Goal: Task Accomplishment & Management: Manage account settings

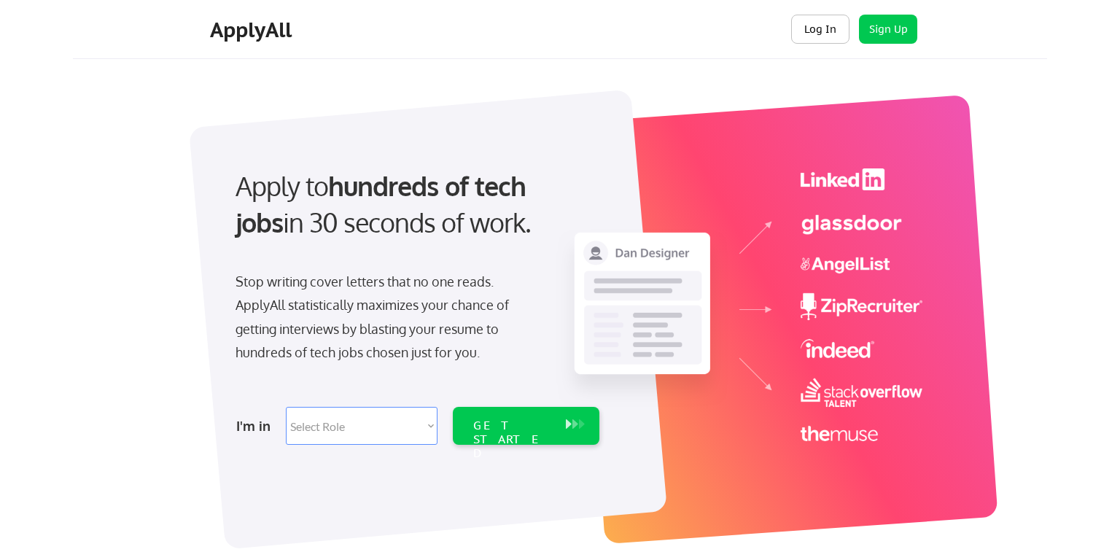
click at [819, 31] on button "Log In" at bounding box center [820, 29] width 58 height 29
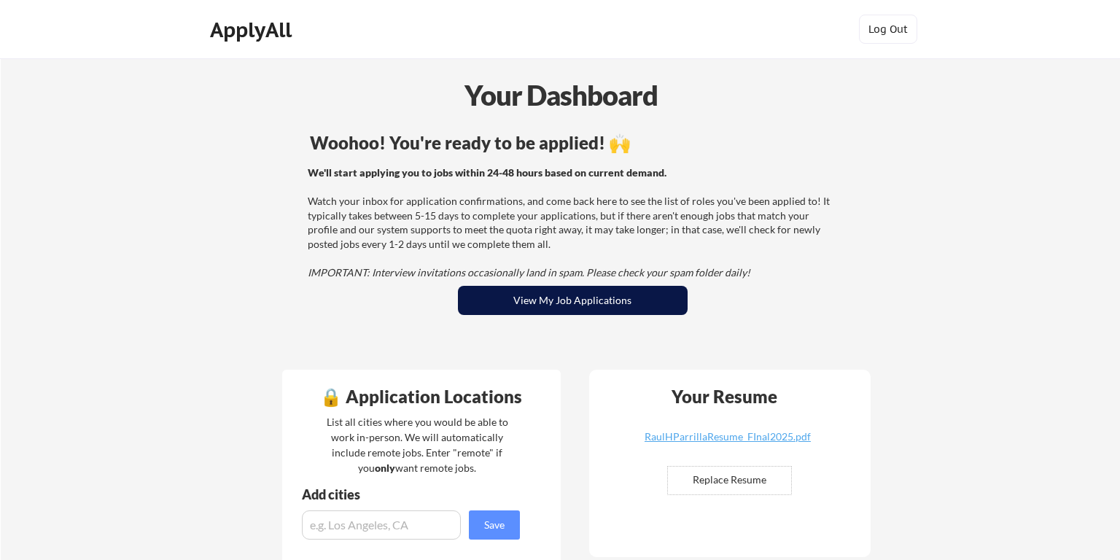
click at [602, 301] on button "View My Job Applications" at bounding box center [573, 300] width 230 height 29
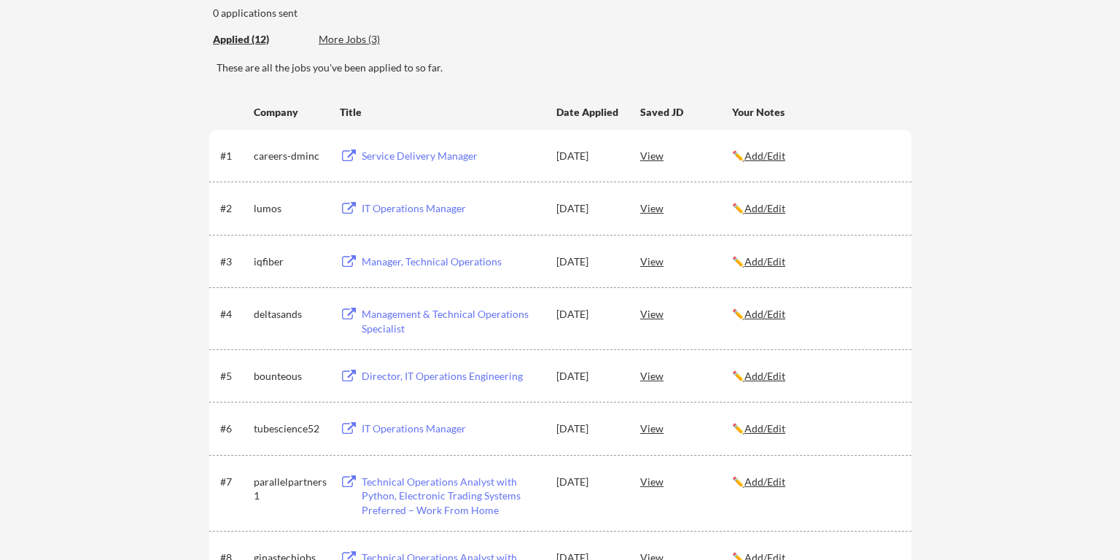
scroll to position [154, 0]
click at [651, 161] on div "View" at bounding box center [686, 157] width 92 height 26
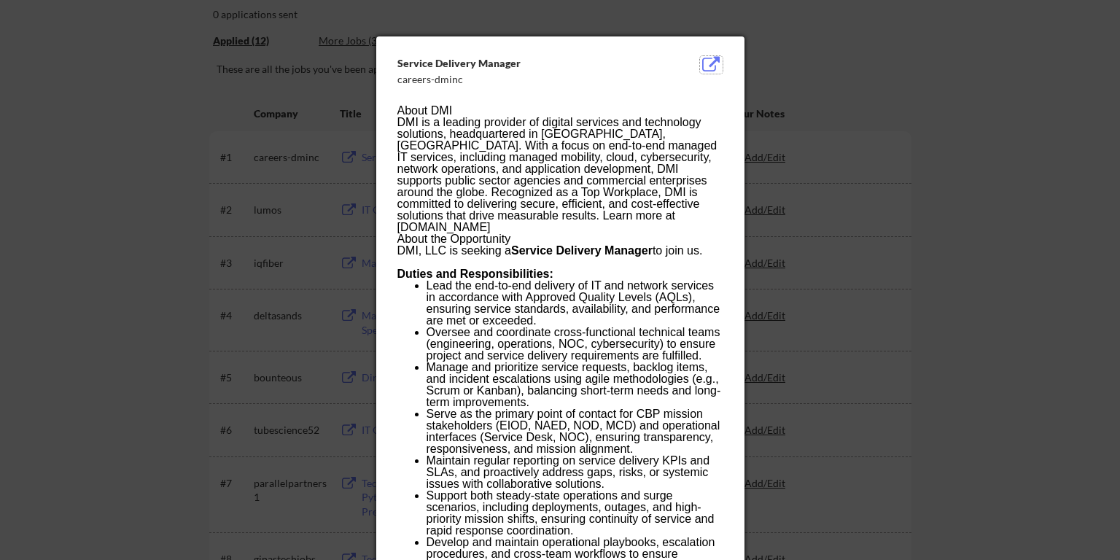
drag, startPoint x: 710, startPoint y: 64, endPoint x: 828, endPoint y: 59, distance: 118.2
click at [828, 59] on body "← Back to Dashboard My Applications 0 applications sent Applied (12) More Jobs …" at bounding box center [560, 126] width 1120 height 560
click at [828, 59] on div at bounding box center [560, 280] width 1120 height 560
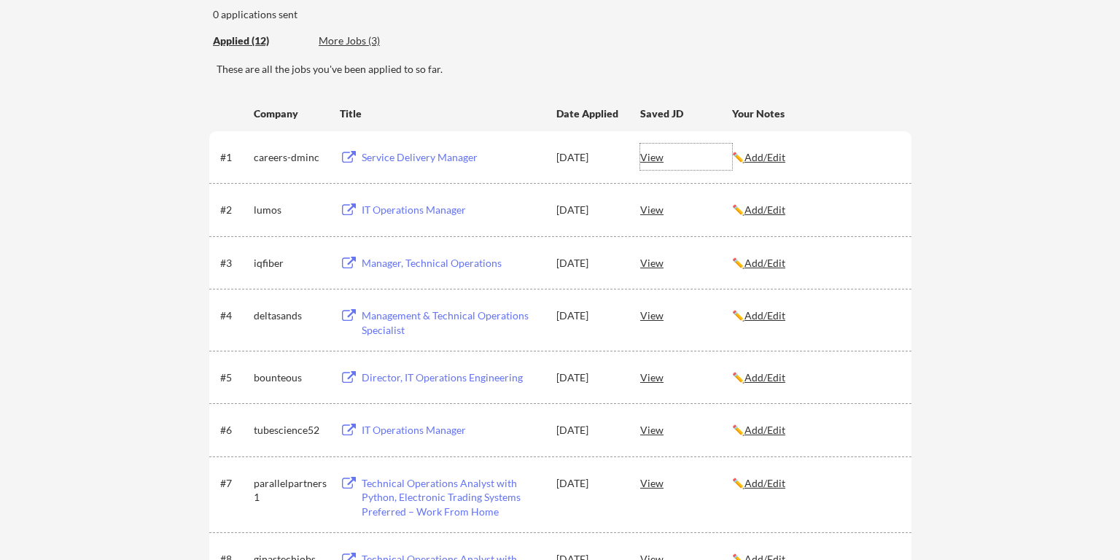
click at [653, 158] on div "View" at bounding box center [686, 157] width 92 height 26
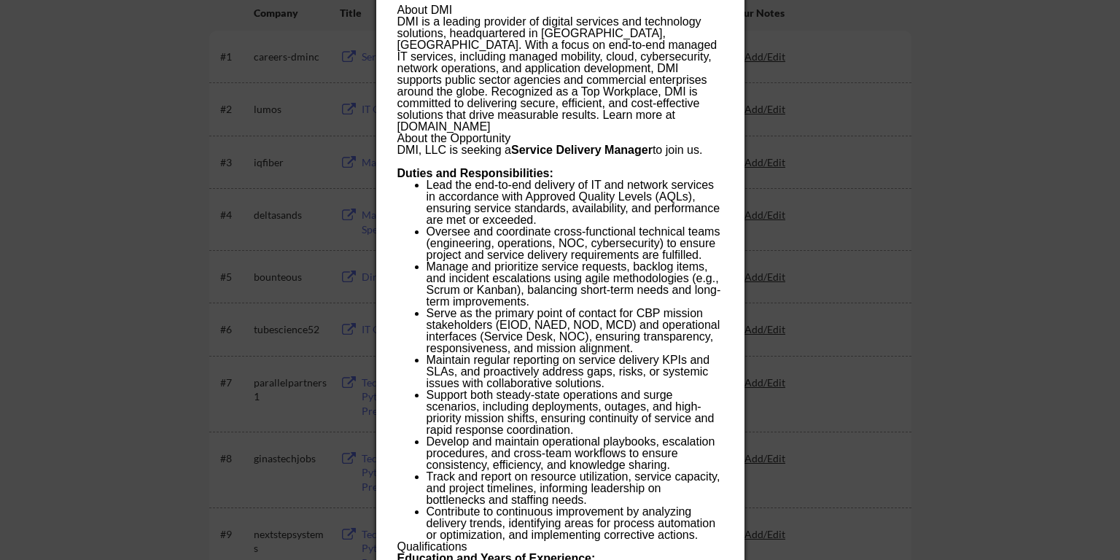
scroll to position [150, 0]
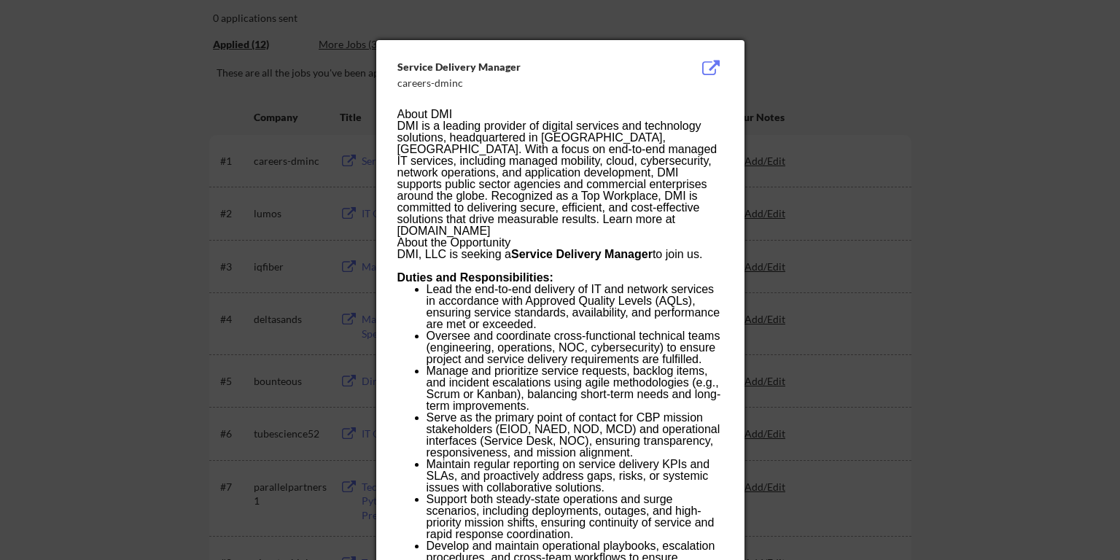
click at [874, 239] on div at bounding box center [560, 280] width 1120 height 560
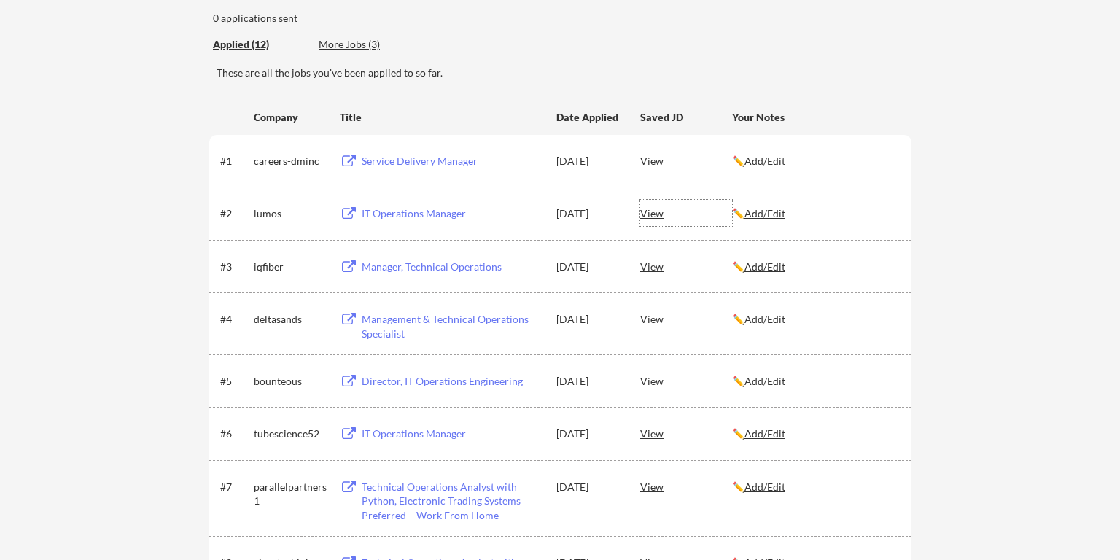
click at [648, 211] on div "View" at bounding box center [686, 213] width 92 height 26
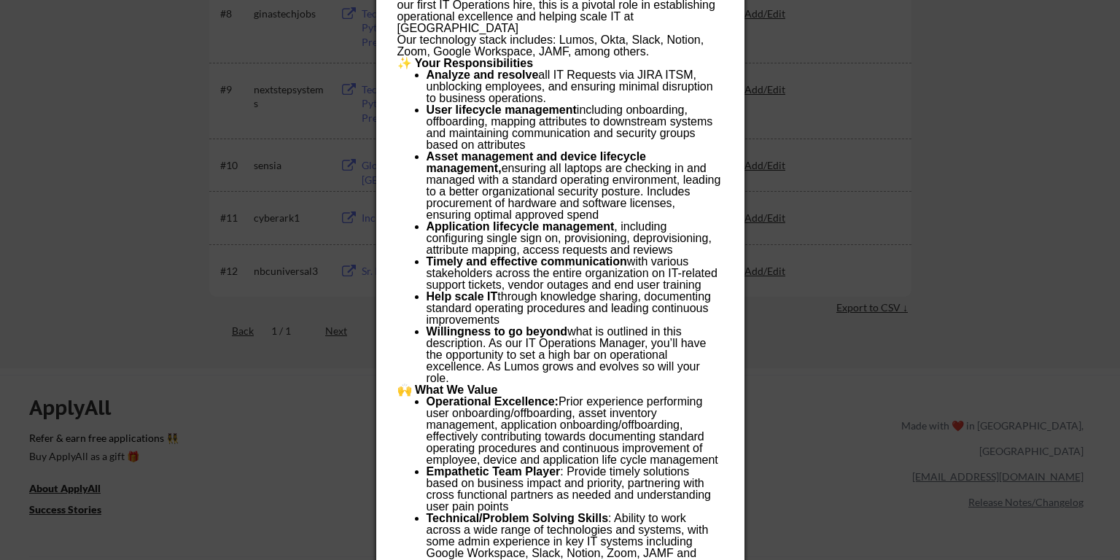
scroll to position [727, 0]
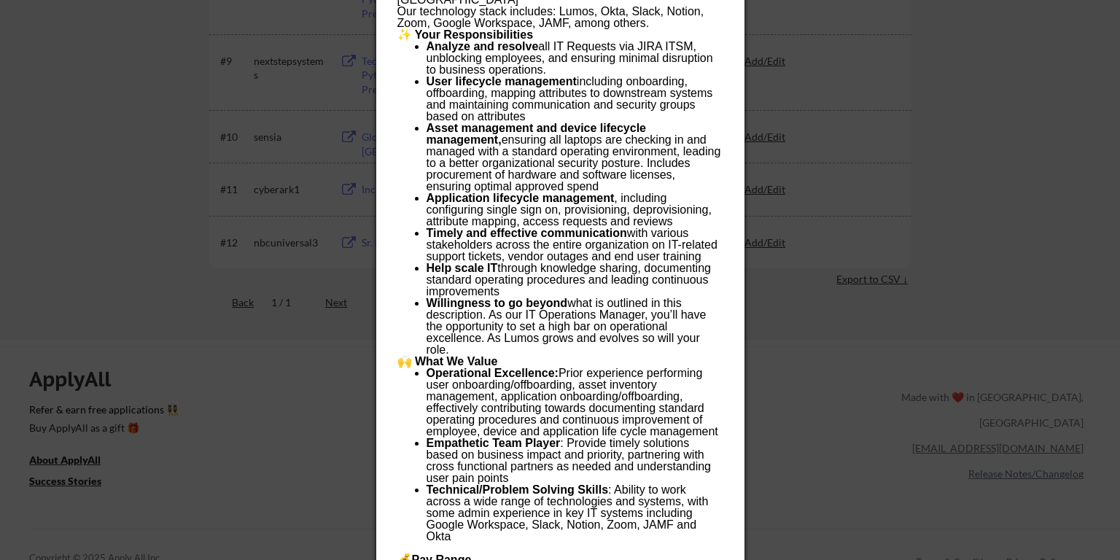
click at [990, 182] on div at bounding box center [560, 280] width 1120 height 560
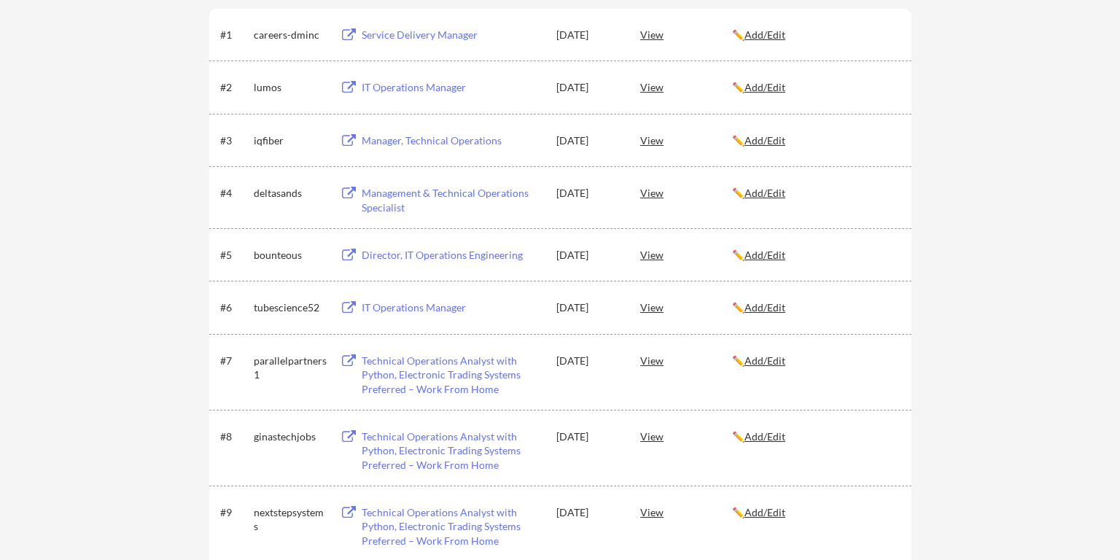
scroll to position [0, 0]
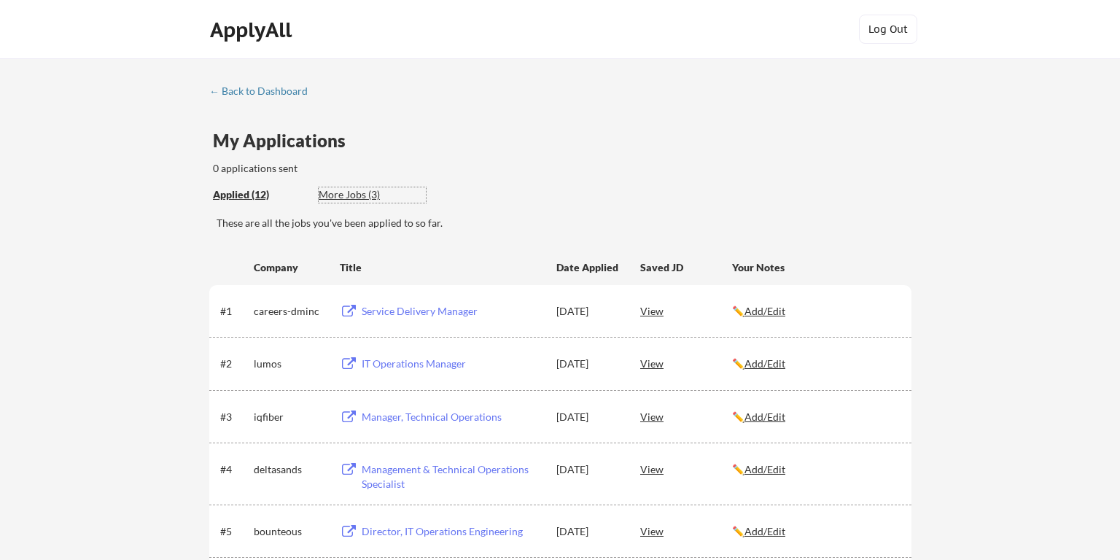
click at [348, 200] on div "More Jobs (3)" at bounding box center [372, 194] width 107 height 15
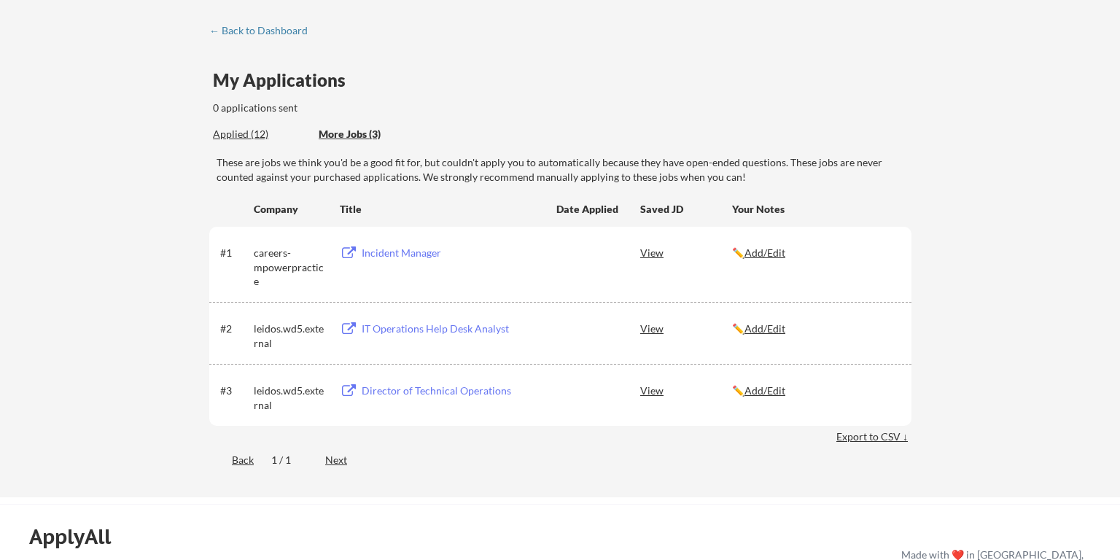
scroll to position [62, 0]
click at [656, 257] on div "View" at bounding box center [686, 251] width 92 height 26
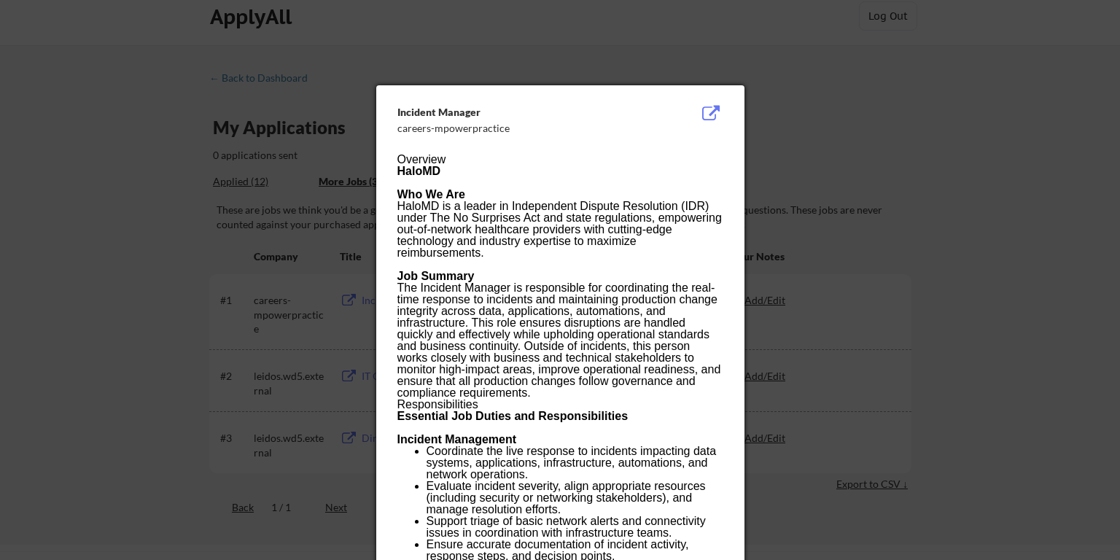
scroll to position [0, 0]
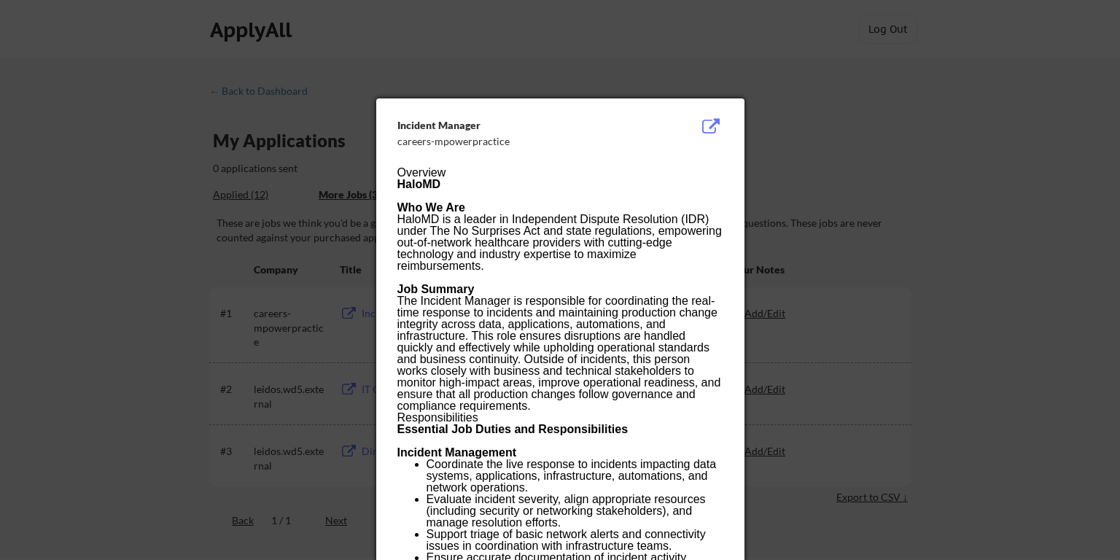
click at [833, 165] on div at bounding box center [560, 280] width 1120 height 560
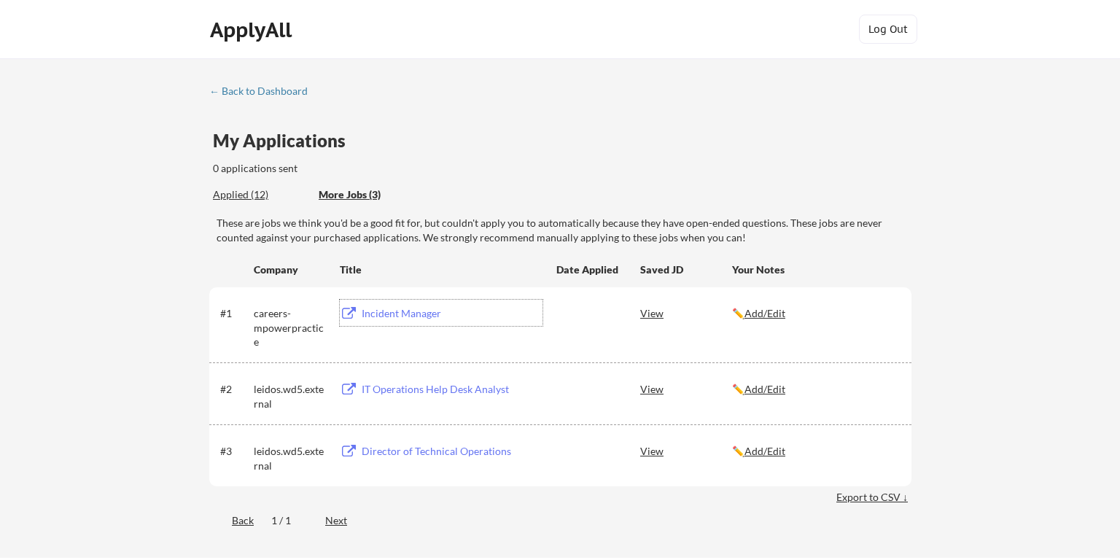
click at [386, 311] on div "Incident Manager" at bounding box center [452, 313] width 181 height 15
click at [768, 313] on u "Add/Edit" at bounding box center [764, 313] width 41 height 12
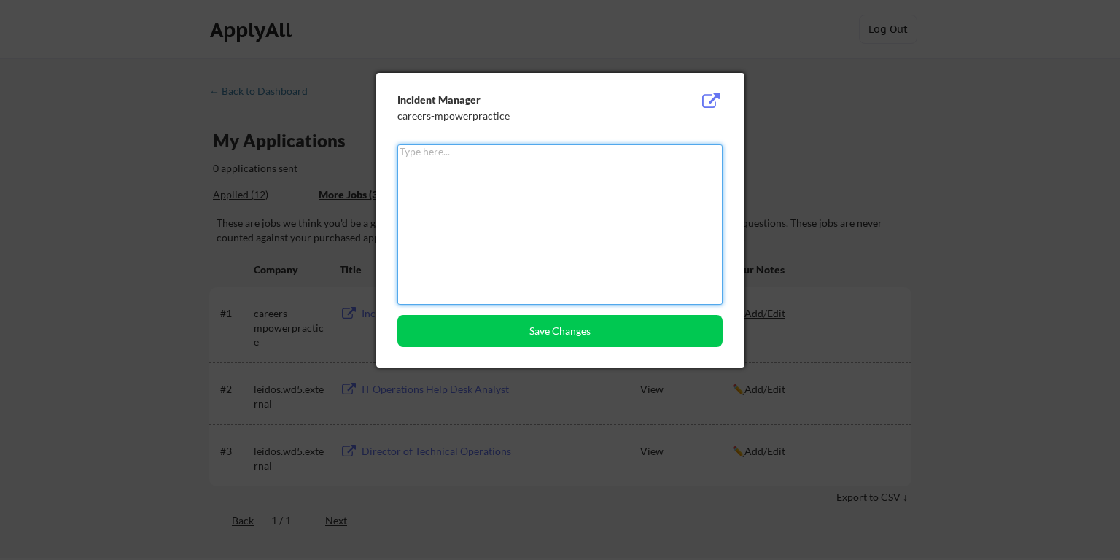
click at [560, 233] on textarea at bounding box center [559, 224] width 325 height 160
click at [484, 152] on textarea "I applied to this one on August 15" at bounding box center [559, 224] width 325 height 160
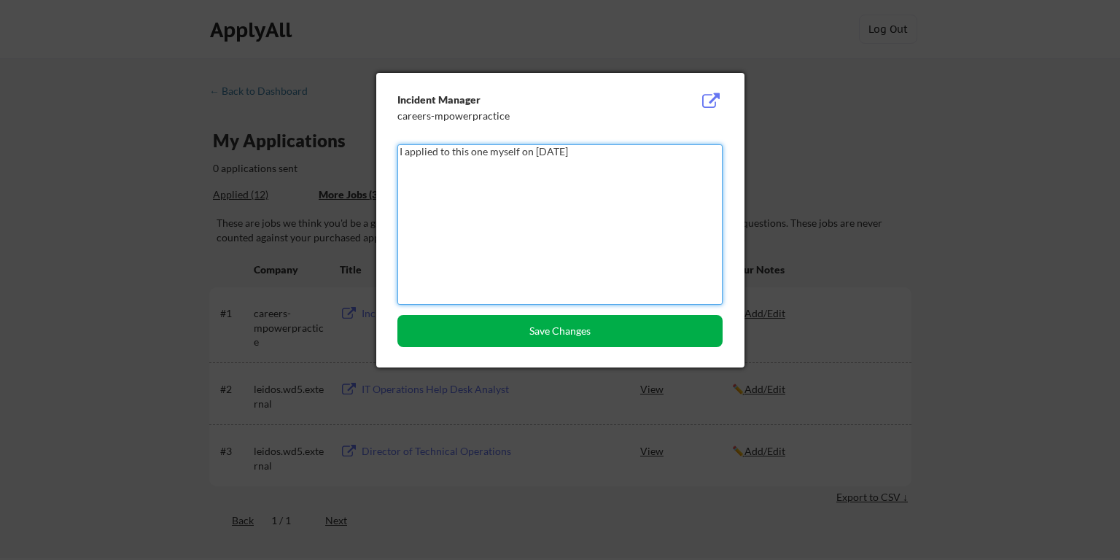
type textarea "I applied to this one myself on August 15"
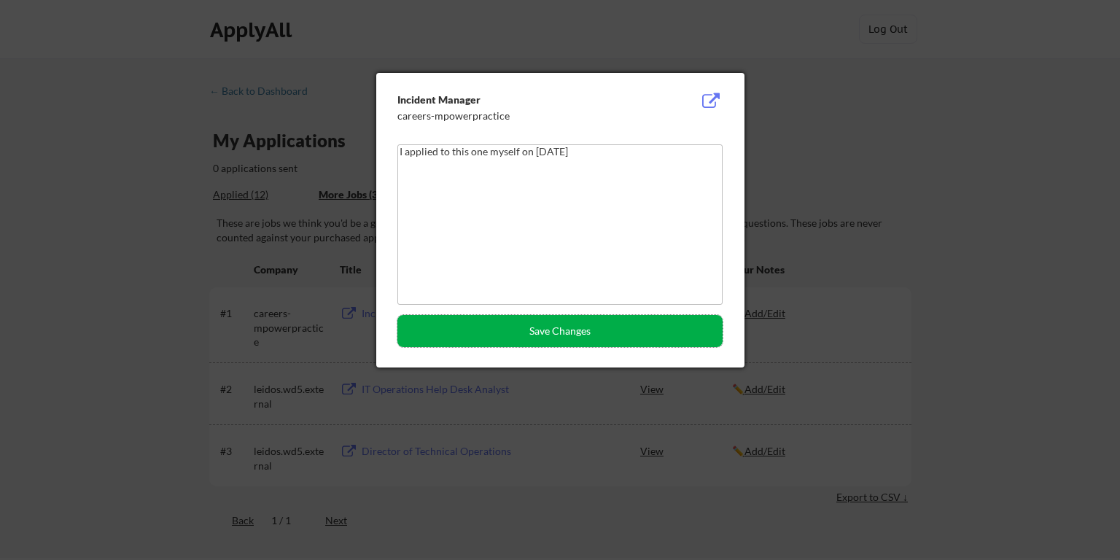
click at [565, 335] on button "Save Changes" at bounding box center [559, 331] width 325 height 32
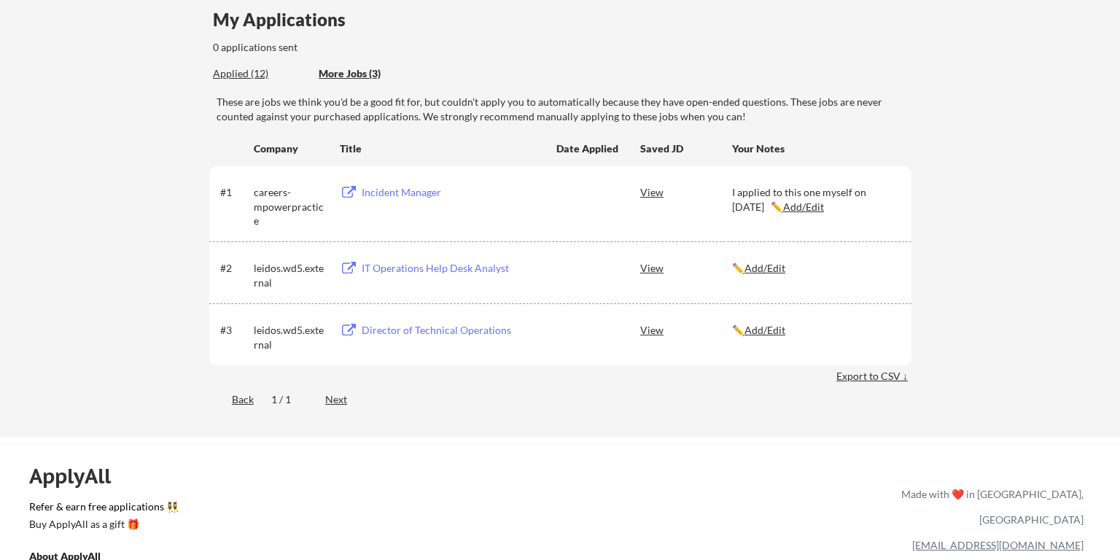
scroll to position [128, 0]
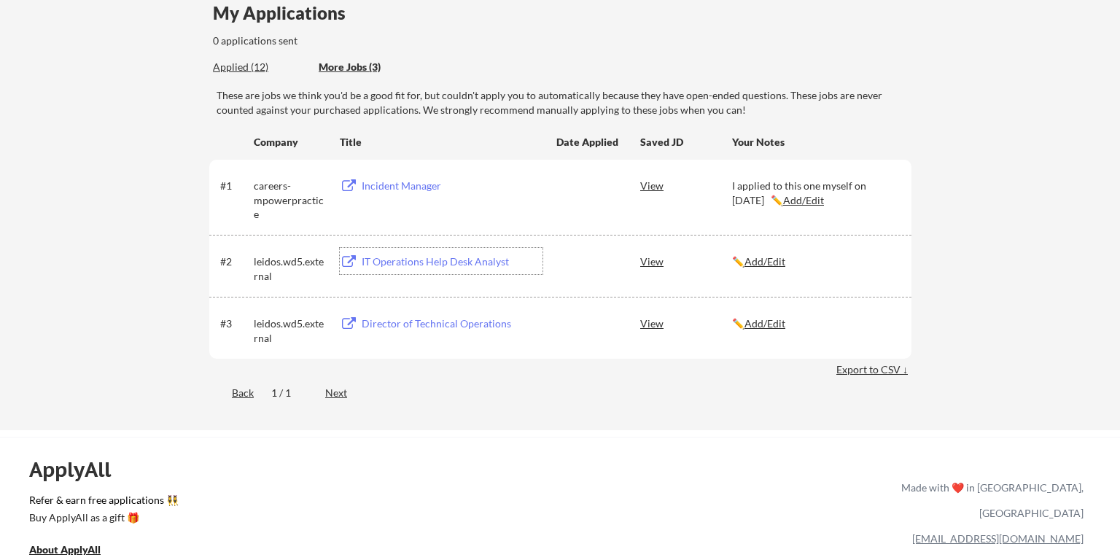
click at [432, 262] on div "IT Operations Help Desk Analyst" at bounding box center [452, 261] width 181 height 15
click at [775, 267] on u "Add/Edit" at bounding box center [764, 261] width 41 height 12
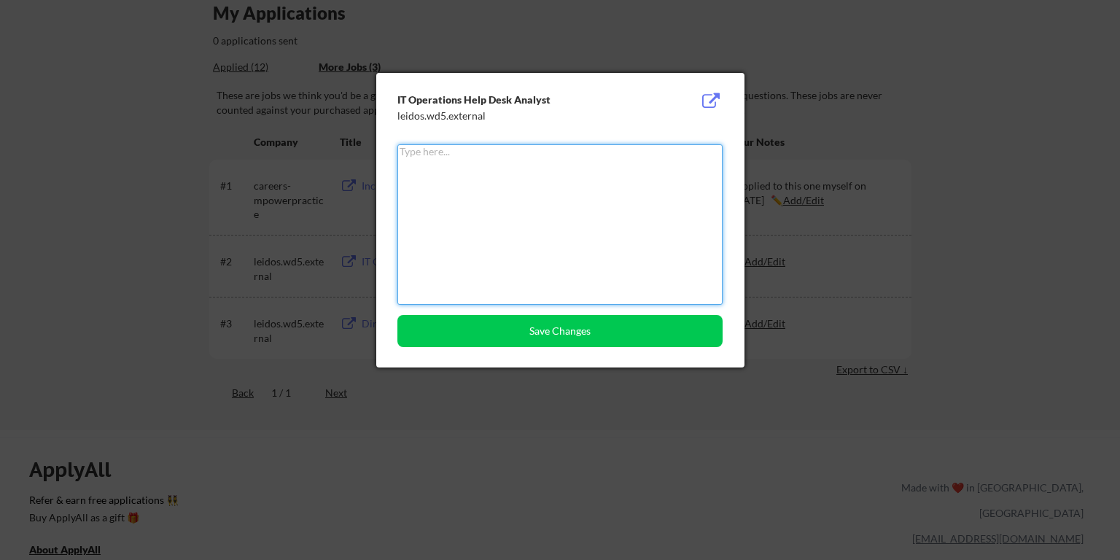
click at [682, 268] on textarea at bounding box center [559, 224] width 325 height 160
paste textarea "TS/SCI security clearance or eligibility."
drag, startPoint x: 465, startPoint y: 168, endPoint x: 691, endPoint y: 152, distance: 226.6
click at [691, 152] on textarea "Not interested on anything that requires TS/SCI security clearance or eligibili…" at bounding box center [559, 224] width 325 height 160
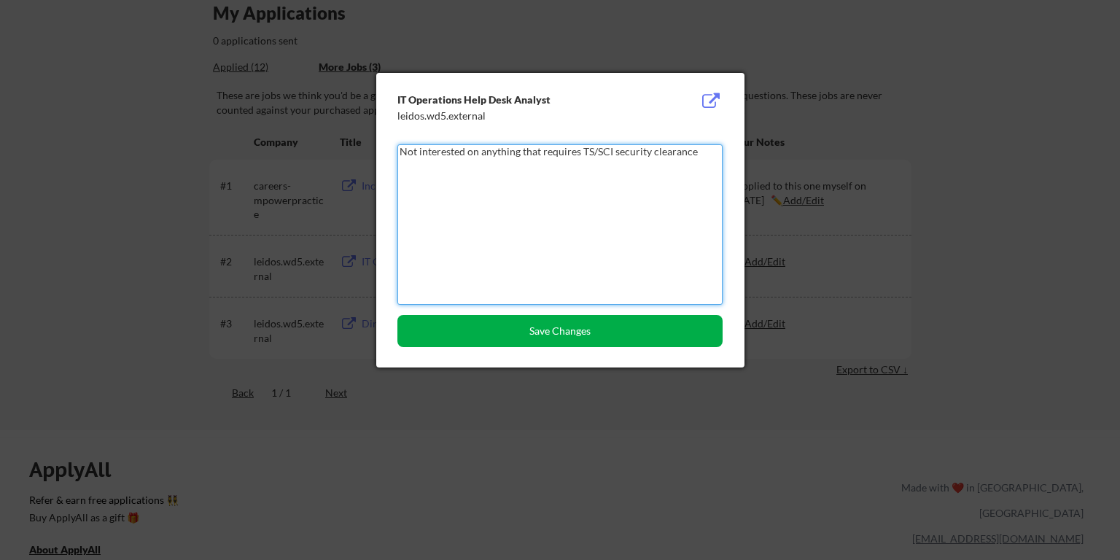
type textarea "Not interested on anything that requires TS/SCI security clearance"
click at [556, 333] on button "Save Changes" at bounding box center [559, 331] width 325 height 32
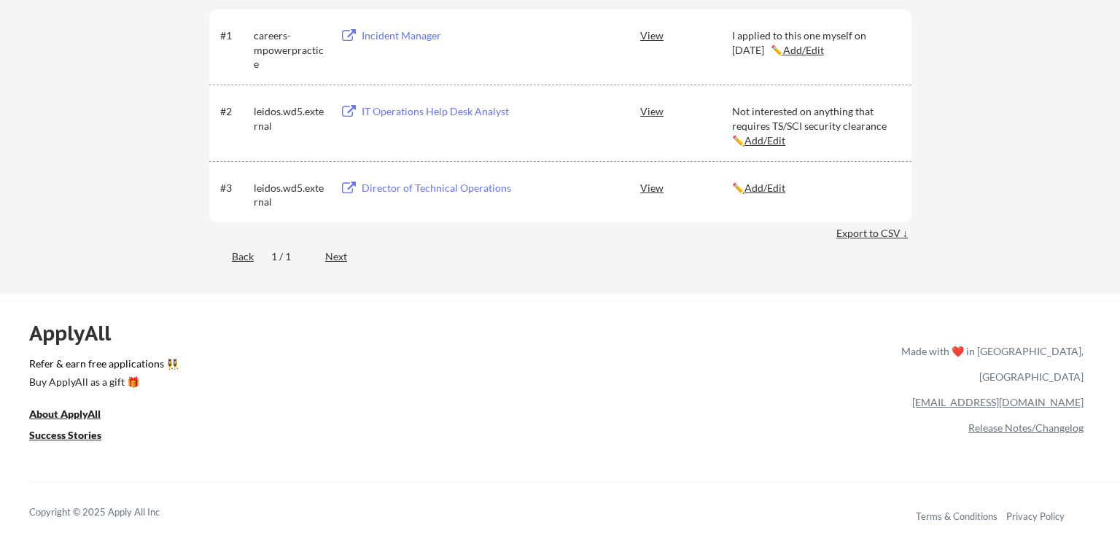
scroll to position [279, 0]
click at [448, 191] on div "Director of Technical Operations" at bounding box center [452, 186] width 181 height 15
click at [767, 187] on u "Add/Edit" at bounding box center [764, 186] width 41 height 12
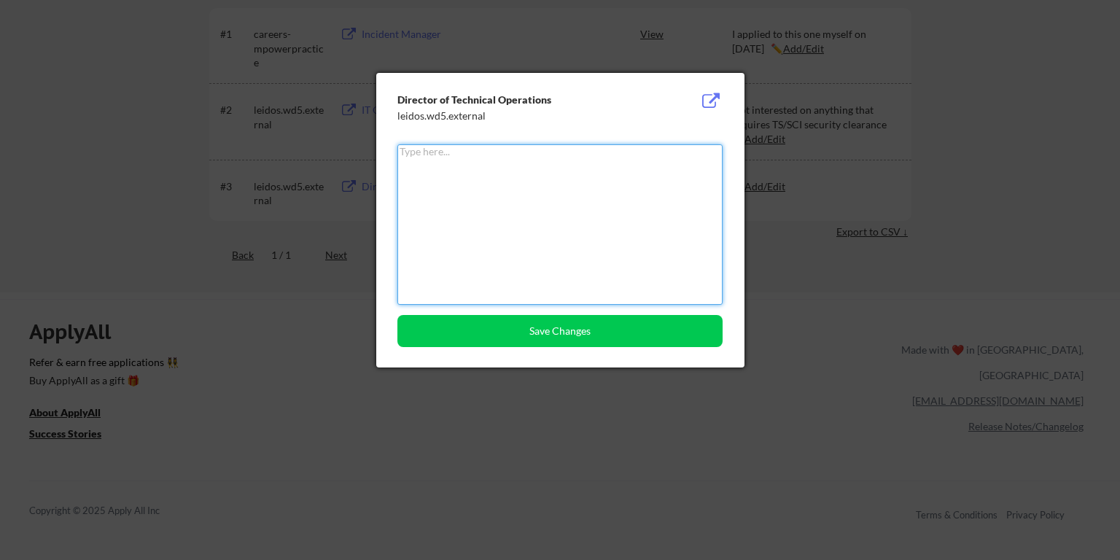
click at [672, 262] on textarea at bounding box center [559, 224] width 325 height 160
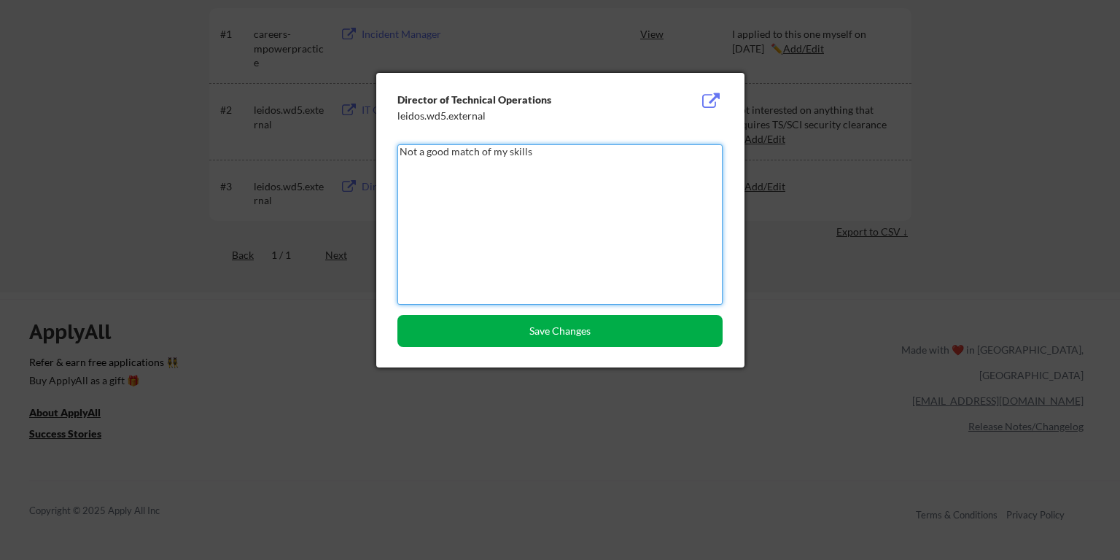
type textarea "Not a good match of my skills"
click at [543, 330] on button "Save Changes" at bounding box center [559, 331] width 325 height 32
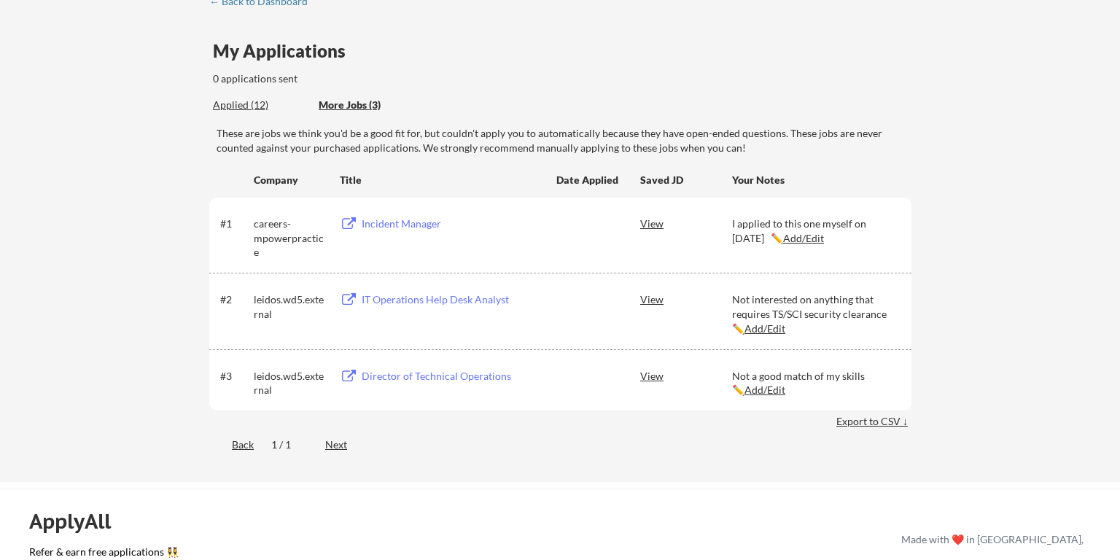
scroll to position [79, 0]
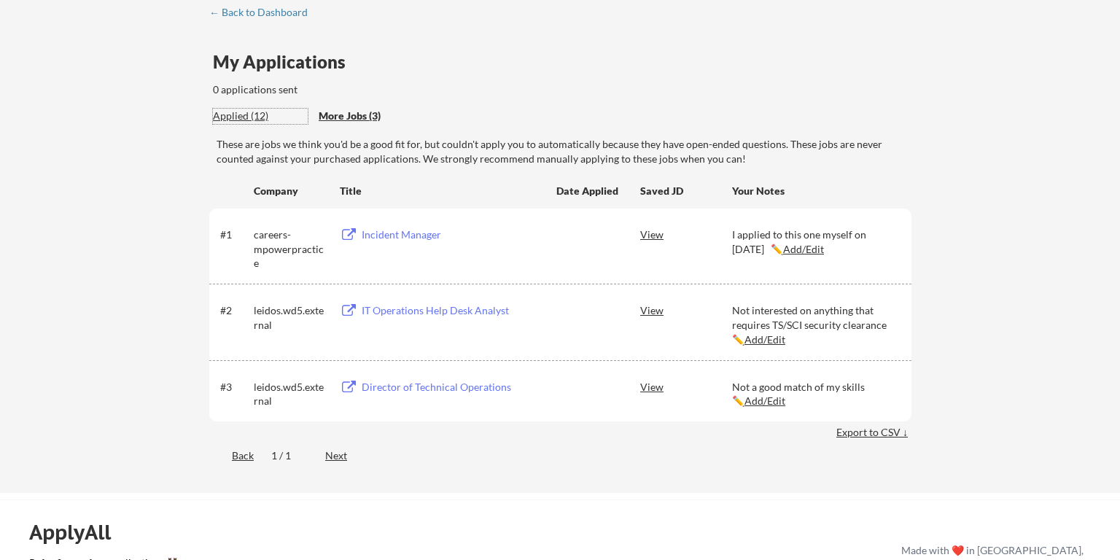
click at [251, 114] on div "Applied (12)" at bounding box center [260, 116] width 95 height 15
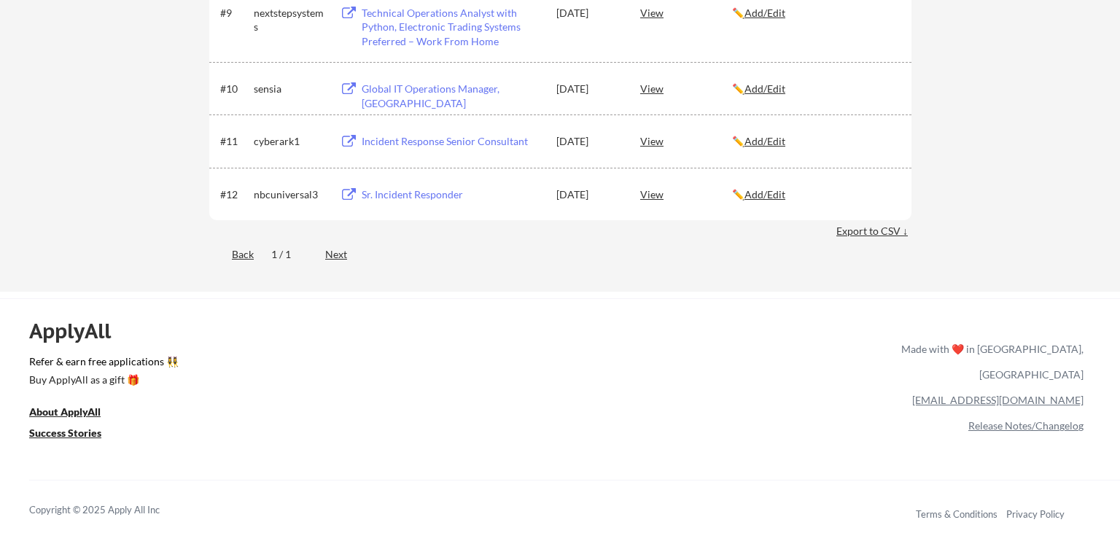
scroll to position [779, 0]
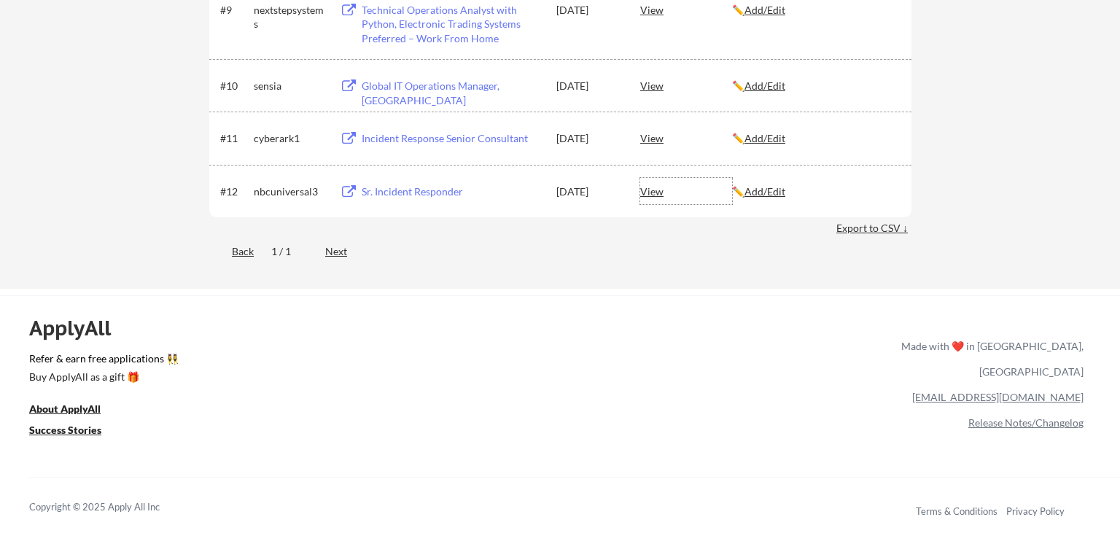
click at [657, 188] on div "View" at bounding box center [686, 191] width 92 height 26
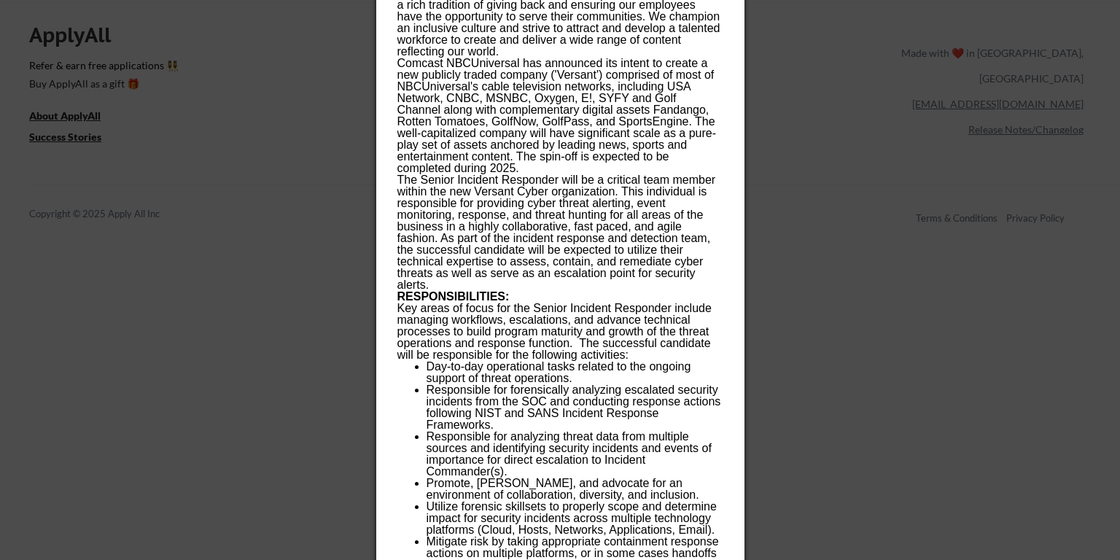
scroll to position [0, 0]
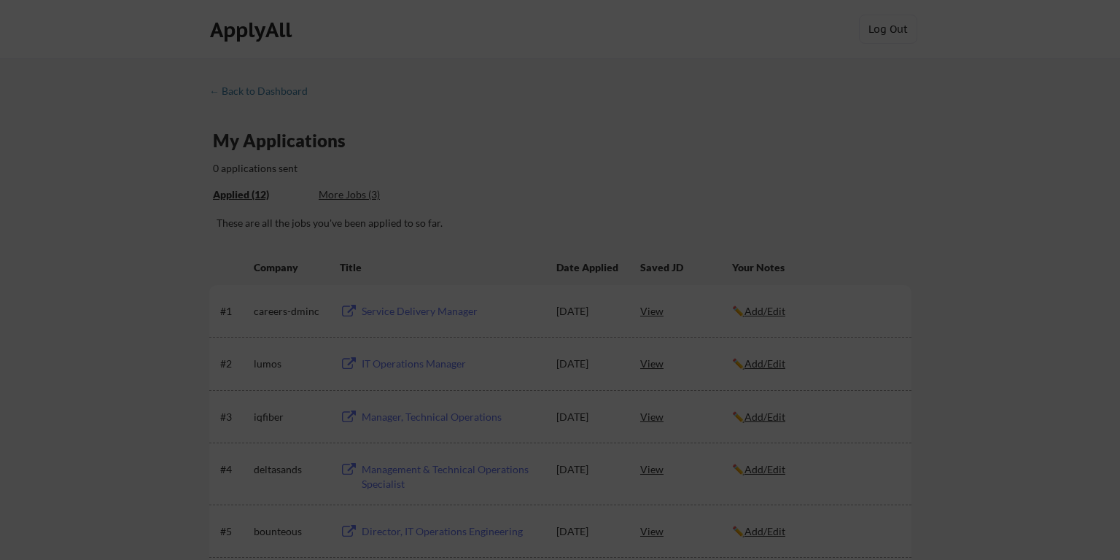
click at [674, 225] on div at bounding box center [560, 280] width 1120 height 560
